Goal: Task Accomplishment & Management: Manage account settings

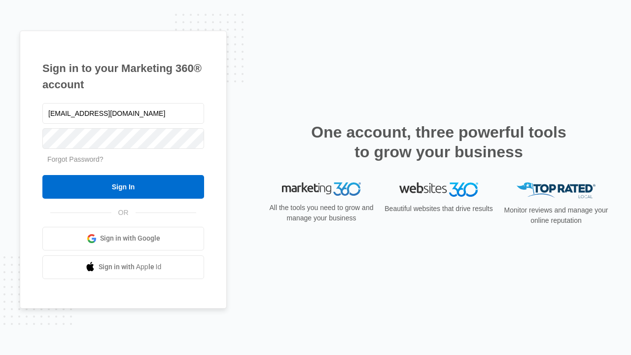
type input "dankie614@gmail.com"
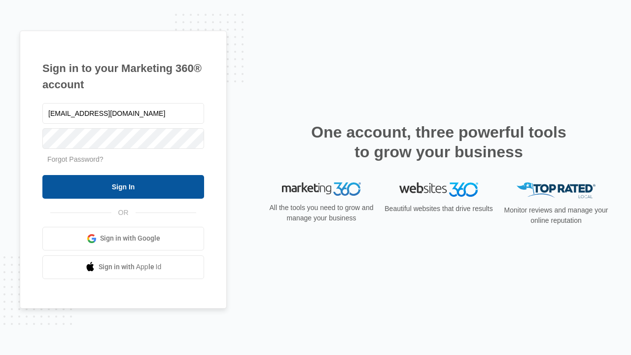
click at [123, 186] on input "Sign In" at bounding box center [123, 187] width 162 height 24
